Goal: Information Seeking & Learning: Compare options

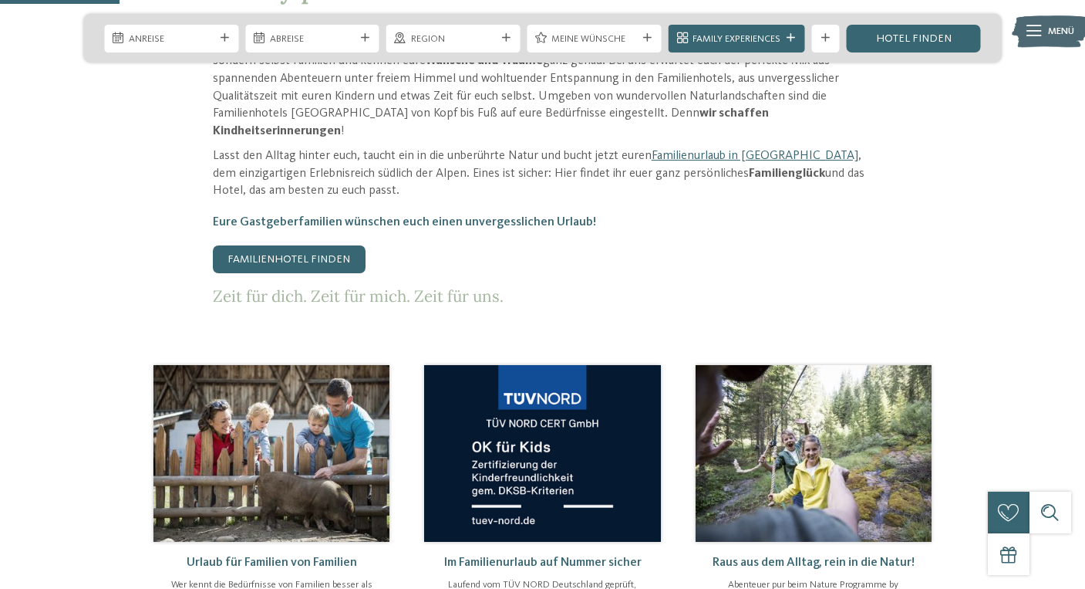
scroll to position [699, 0]
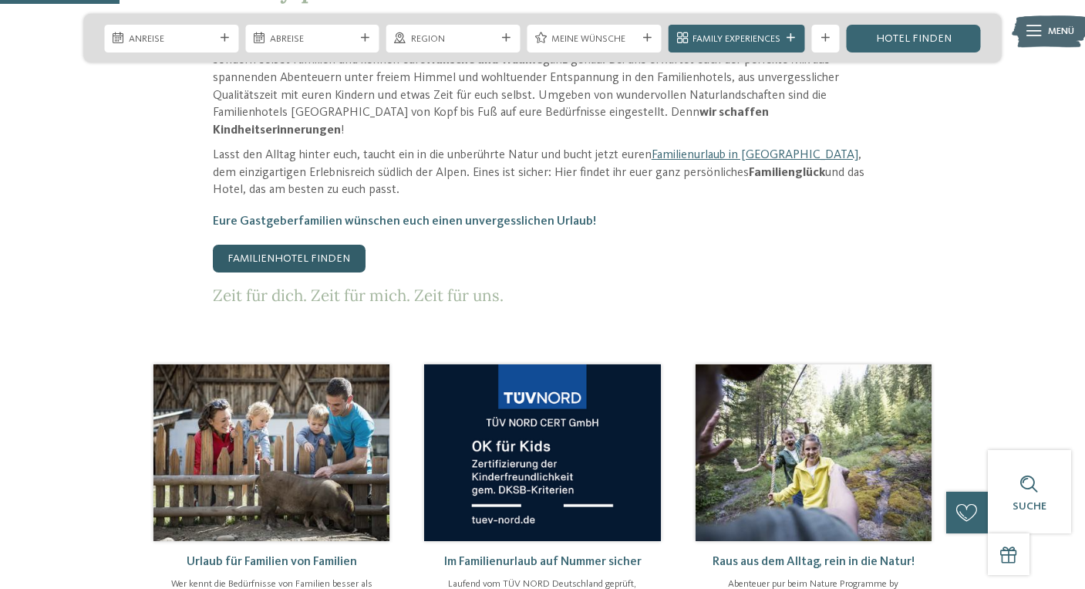
click at [322, 245] on link "Familienhotel finden" at bounding box center [289, 259] width 153 height 28
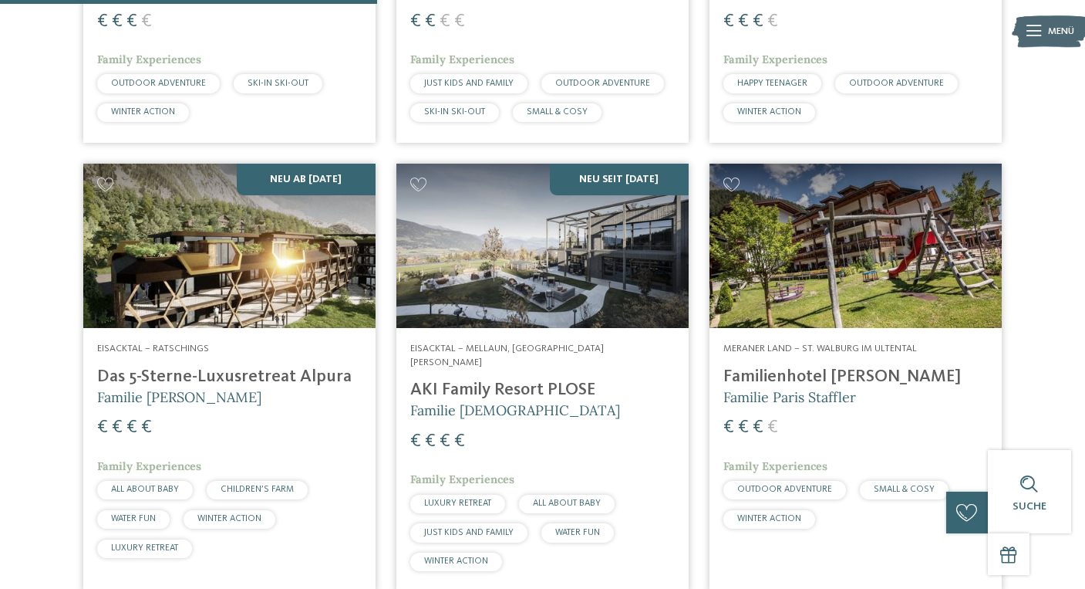
scroll to position [1594, 0]
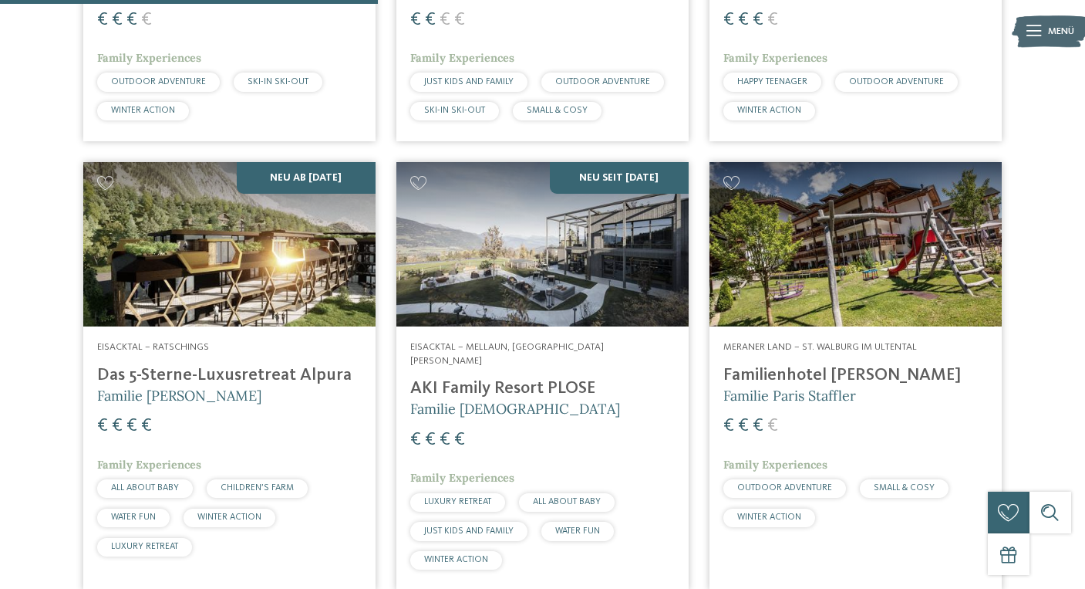
click at [323, 365] on h4 "Das 5-Sterne-Luxusretreat Alpura" at bounding box center [229, 375] width 265 height 21
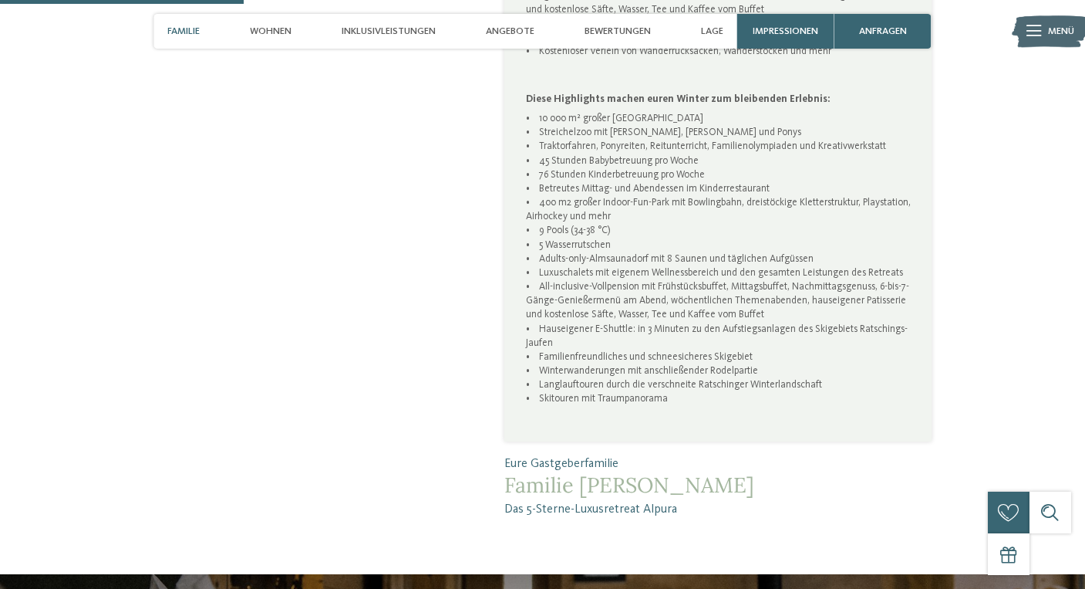
scroll to position [1157, 0]
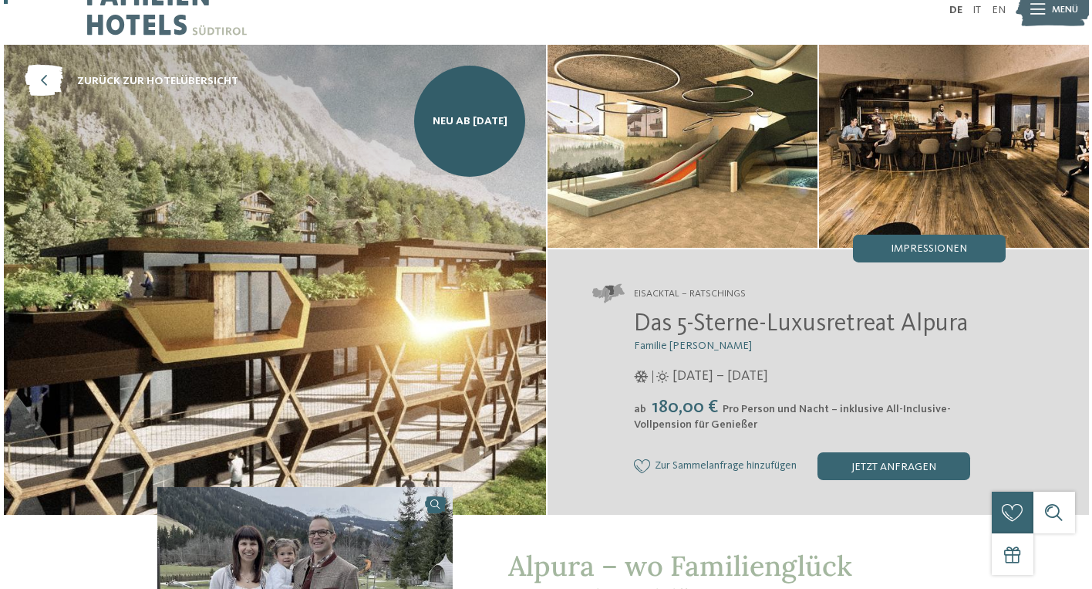
scroll to position [141, 0]
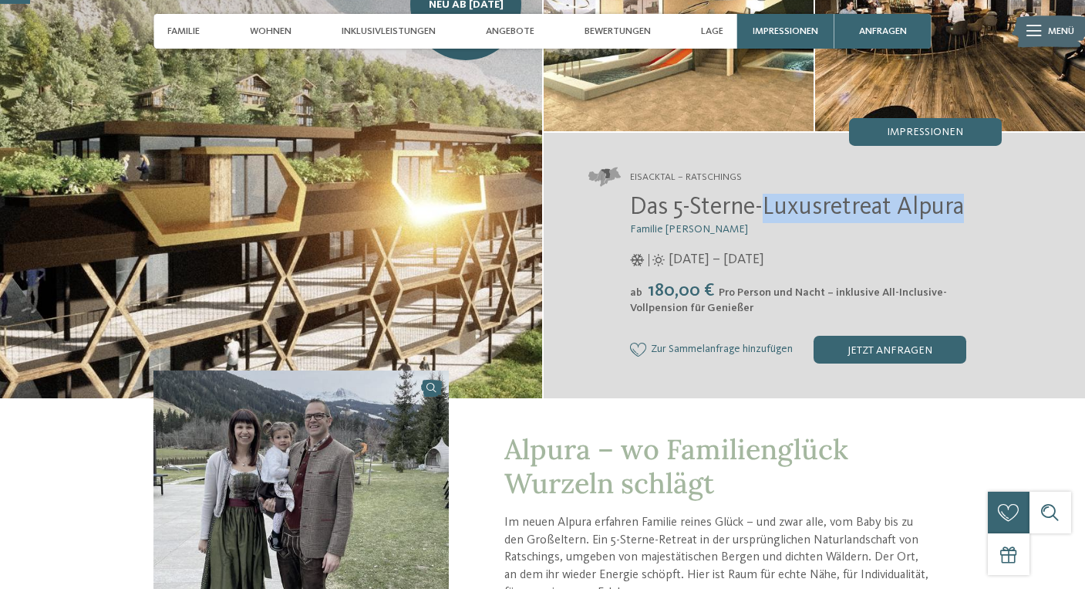
drag, startPoint x: 765, startPoint y: 209, endPoint x: 968, endPoint y: 214, distance: 203.7
click at [968, 214] on h2 "Das 5-Sterne-Luxusretreat Alpura" at bounding box center [816, 208] width 372 height 29
copy span "Luxusretreat Alpura"
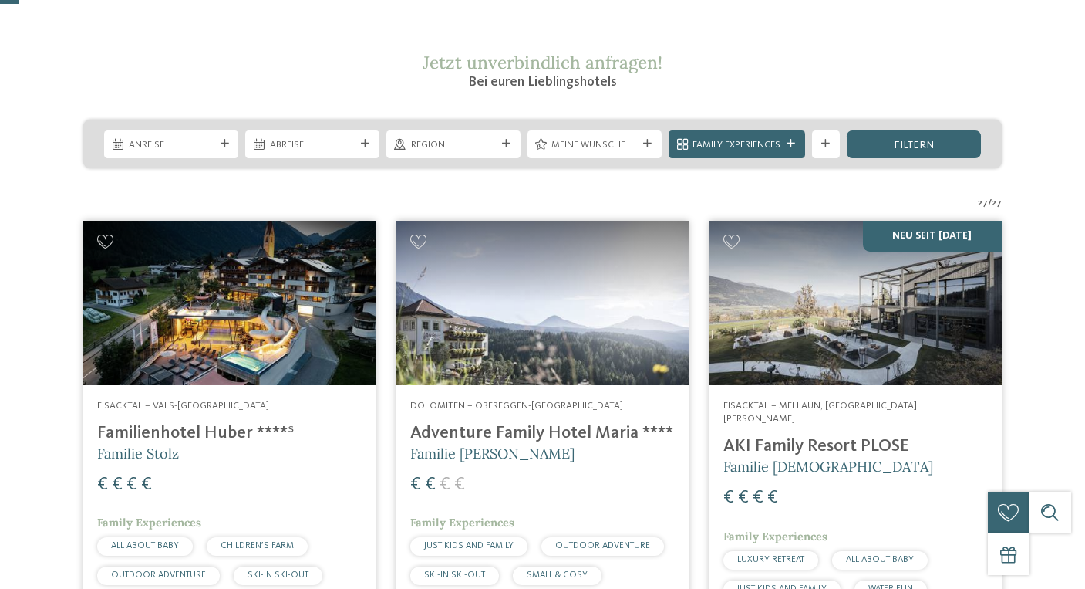
scroll to position [409, 0]
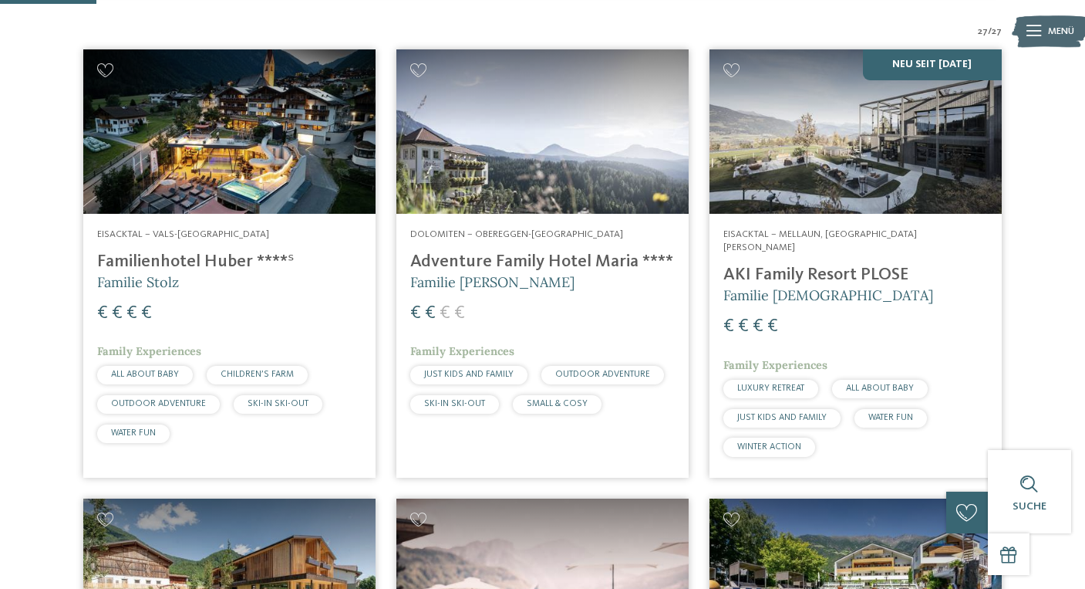
click at [508, 262] on h4 "Adventure Family Hotel Maria ****" at bounding box center [542, 261] width 265 height 21
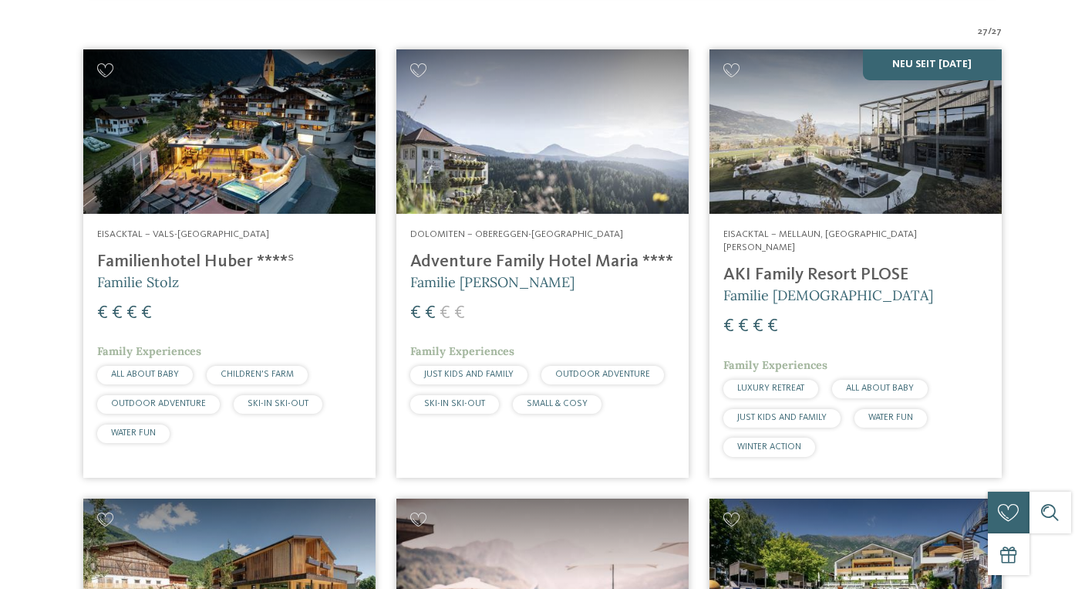
scroll to position [0, 0]
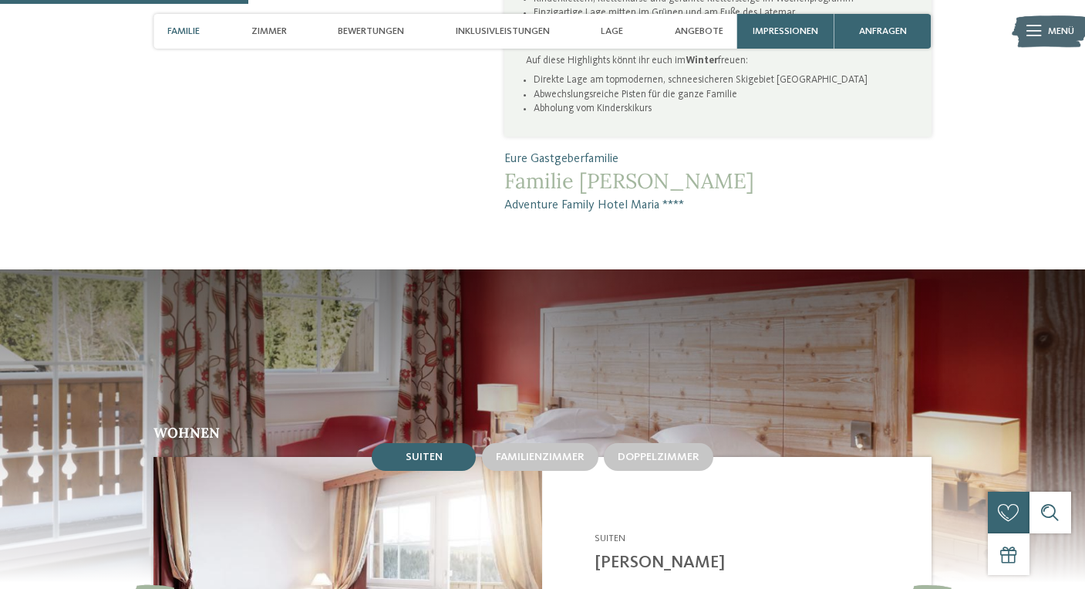
scroll to position [857, 0]
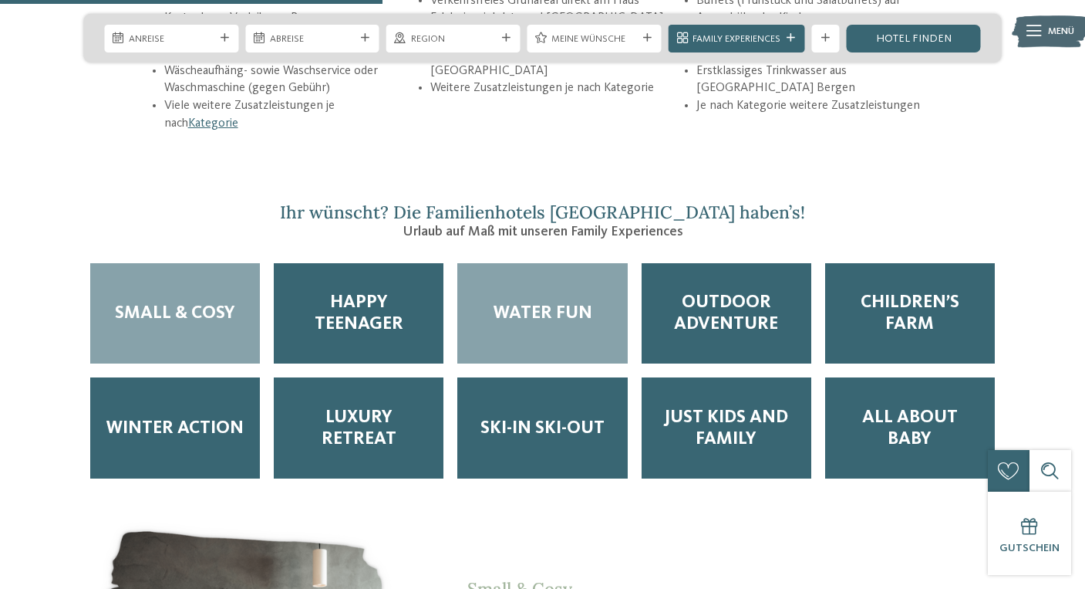
scroll to position [2235, 0]
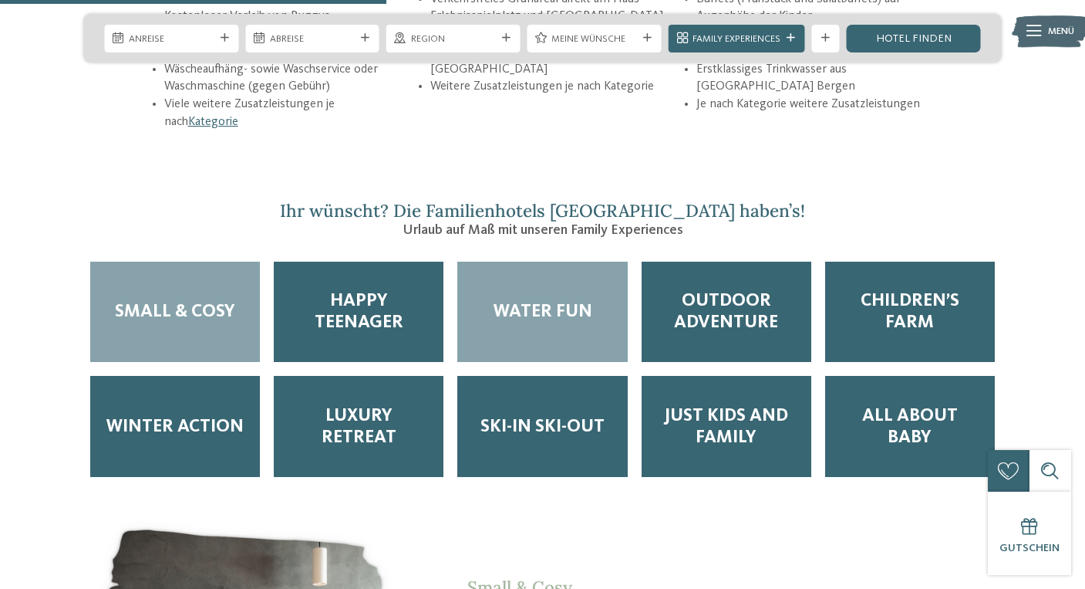
click at [519, 300] on div "Water Fun" at bounding box center [543, 312] width 184 height 115
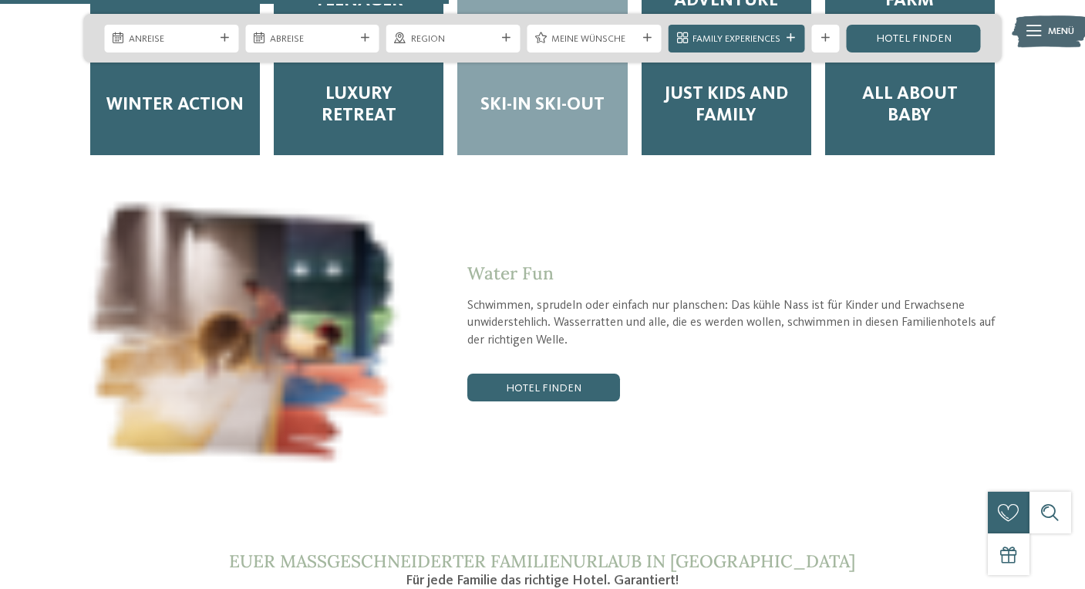
scroll to position [2611, 0]
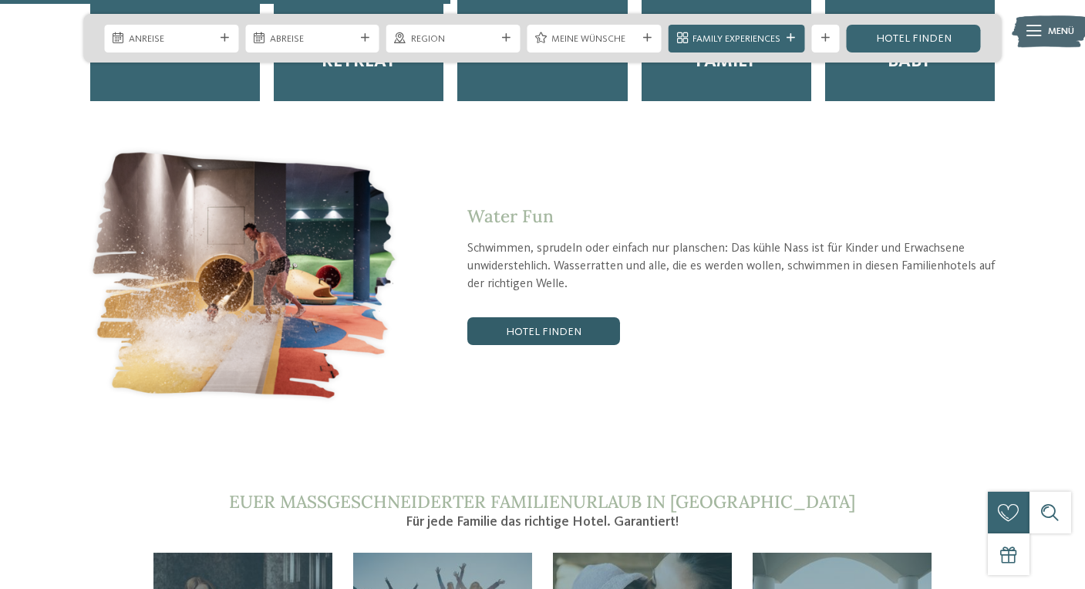
click at [538, 317] on link "Hotel finden" at bounding box center [544, 331] width 153 height 28
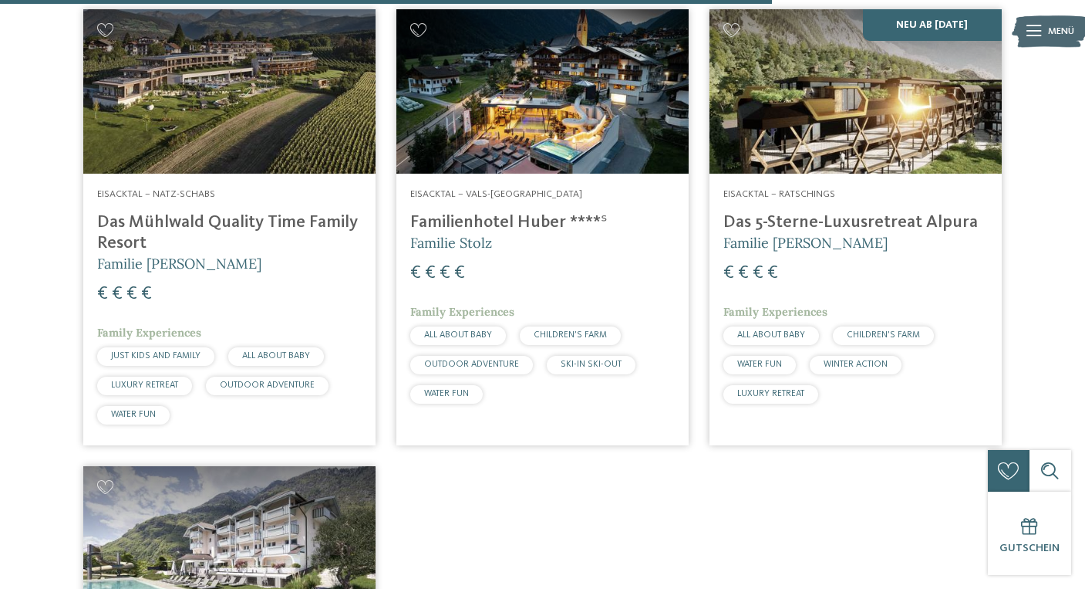
scroll to position [1304, 0]
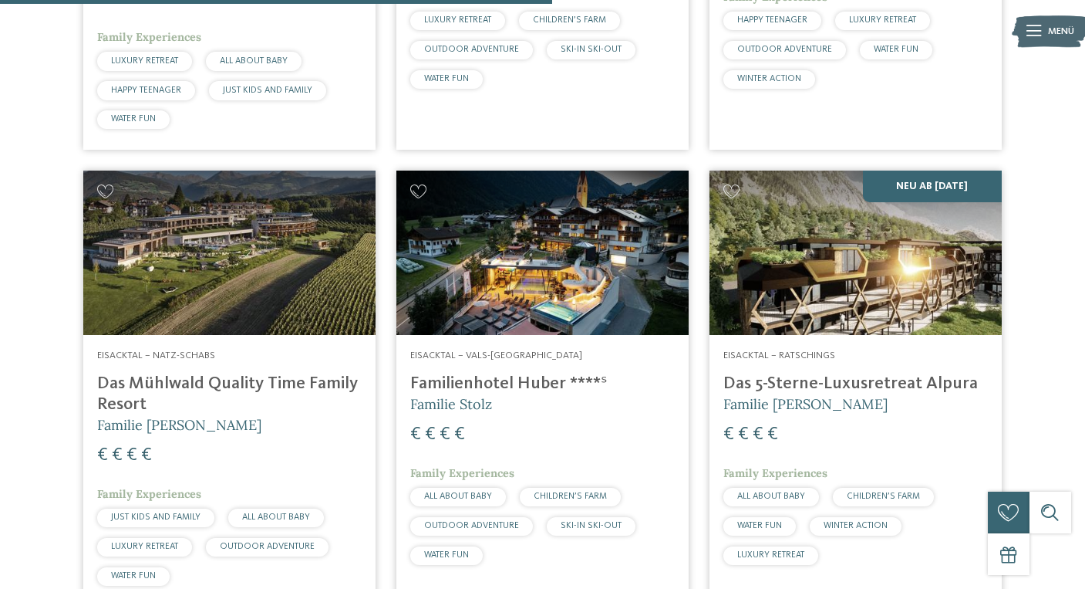
click at [322, 380] on h4 "Das Mühlwald Quality Time Family Resort" at bounding box center [229, 394] width 265 height 42
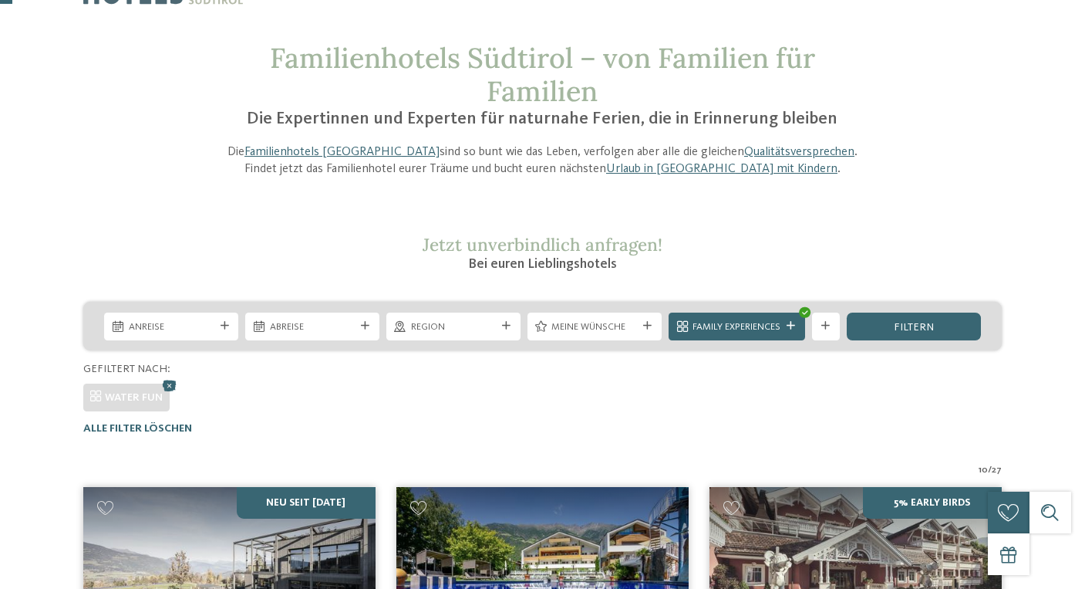
scroll to position [456, 0]
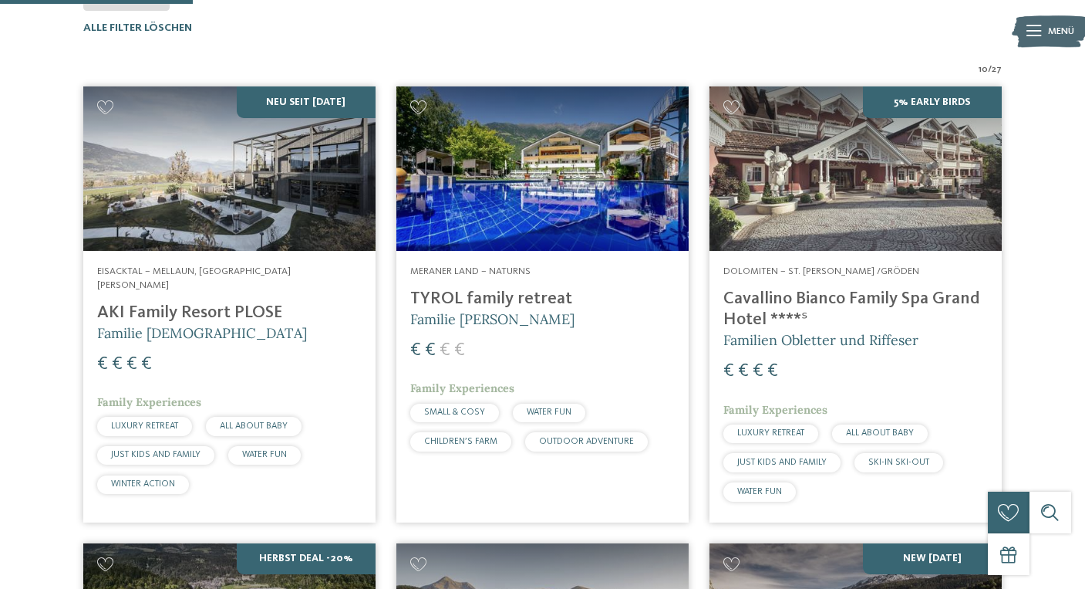
drag, startPoint x: 716, startPoint y: 298, endPoint x: 748, endPoint y: 298, distance: 31.6
click at [782, 298] on h4 "Cavallino Bianco Family Spa Grand Hotel ****ˢ" at bounding box center [856, 310] width 265 height 42
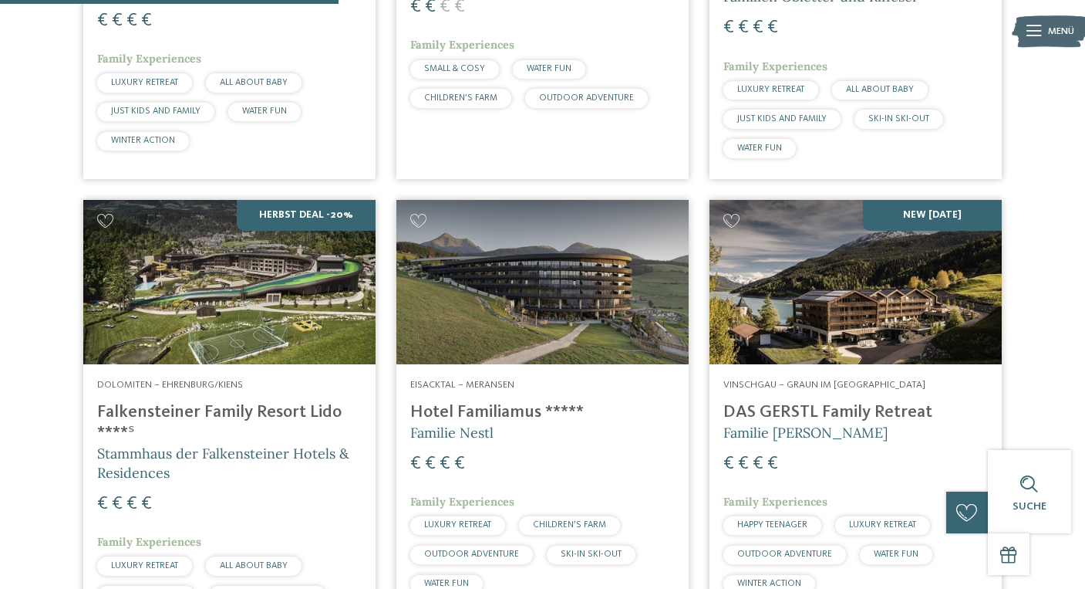
scroll to position [771, 0]
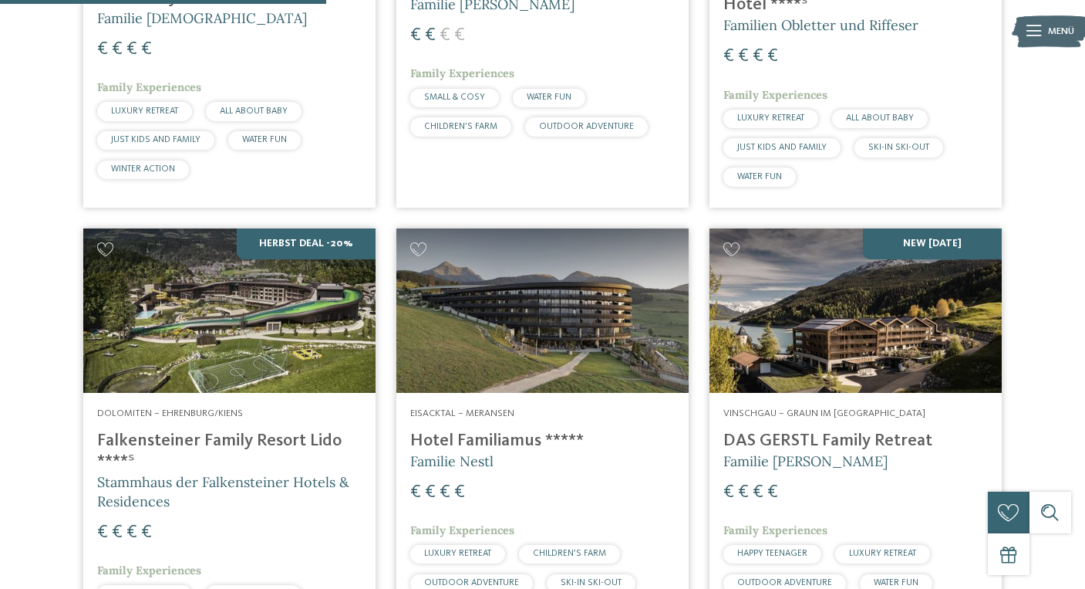
drag, startPoint x: 350, startPoint y: 432, endPoint x: 319, endPoint y: 430, distance: 31.7
click at [201, 438] on h4 "Falkensteiner Family Resort Lido ****ˢ" at bounding box center [229, 451] width 265 height 42
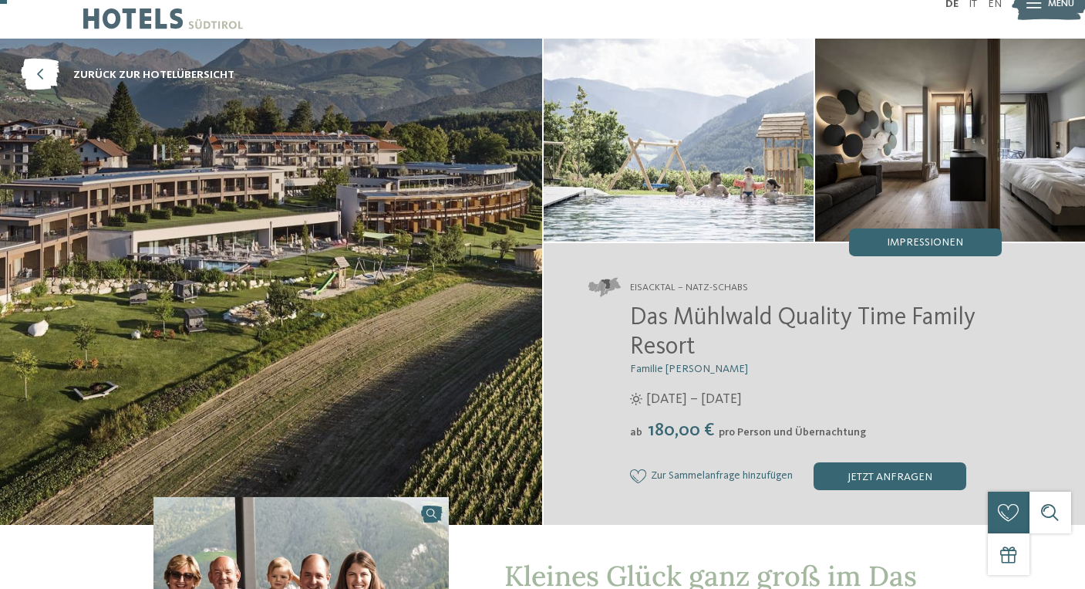
scroll to position [24, 0]
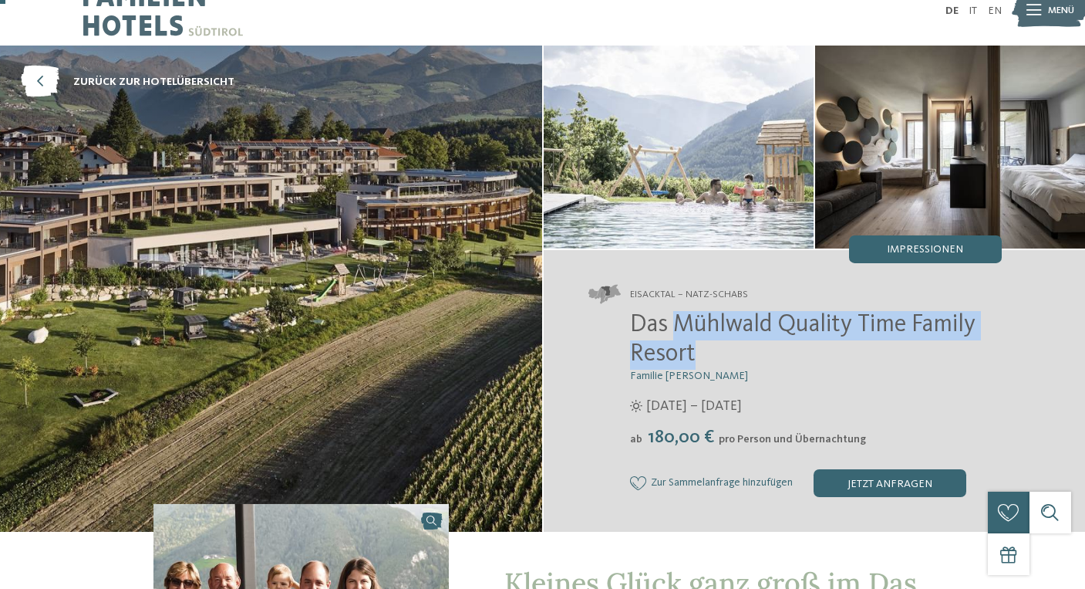
drag, startPoint x: 677, startPoint y: 326, endPoint x: 735, endPoint y: 359, distance: 67.1
click at [735, 359] on h2 "Das Mühlwald Quality Time Family Resort" at bounding box center [816, 340] width 372 height 59
copy span "Mühlwald Quality Time Family Resort"
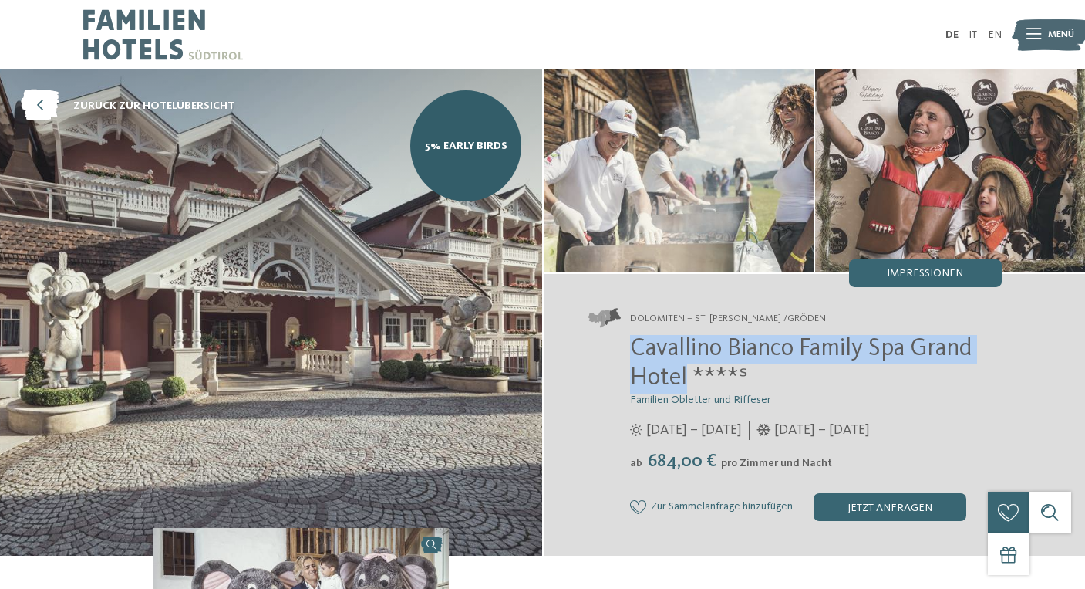
drag, startPoint x: 634, startPoint y: 353, endPoint x: 687, endPoint y: 382, distance: 60.4
click at [687, 382] on span "Cavallino Bianco Family Spa Grand Hotel ****ˢ" at bounding box center [801, 363] width 342 height 54
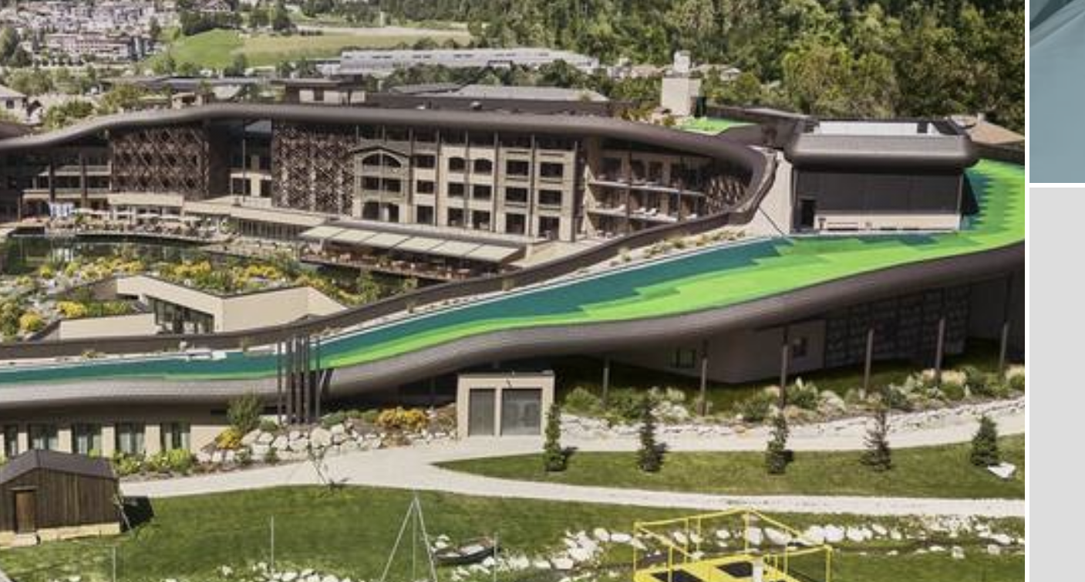
click at [101, 105] on img at bounding box center [271, 312] width 542 height 486
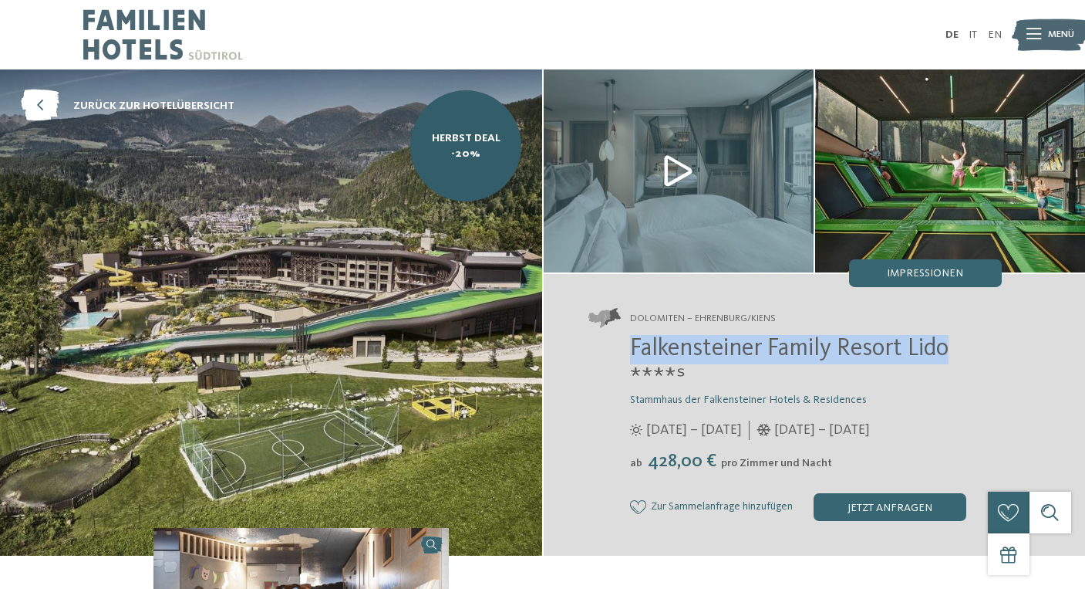
drag, startPoint x: 632, startPoint y: 355, endPoint x: 990, endPoint y: 353, distance: 358.0
click at [990, 353] on h2 "Falkensteiner Family Resort Lido ****ˢ" at bounding box center [816, 364] width 372 height 59
copy span "Falkensteiner Family Resort Lido"
